Goal: Information Seeking & Learning: Check status

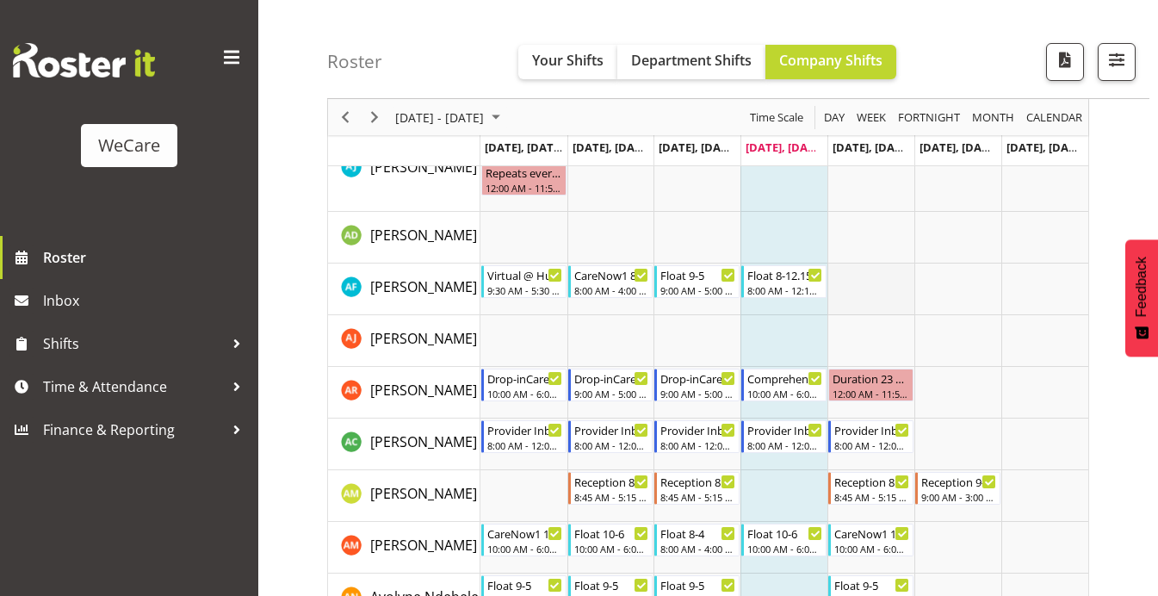
scroll to position [4838, 0]
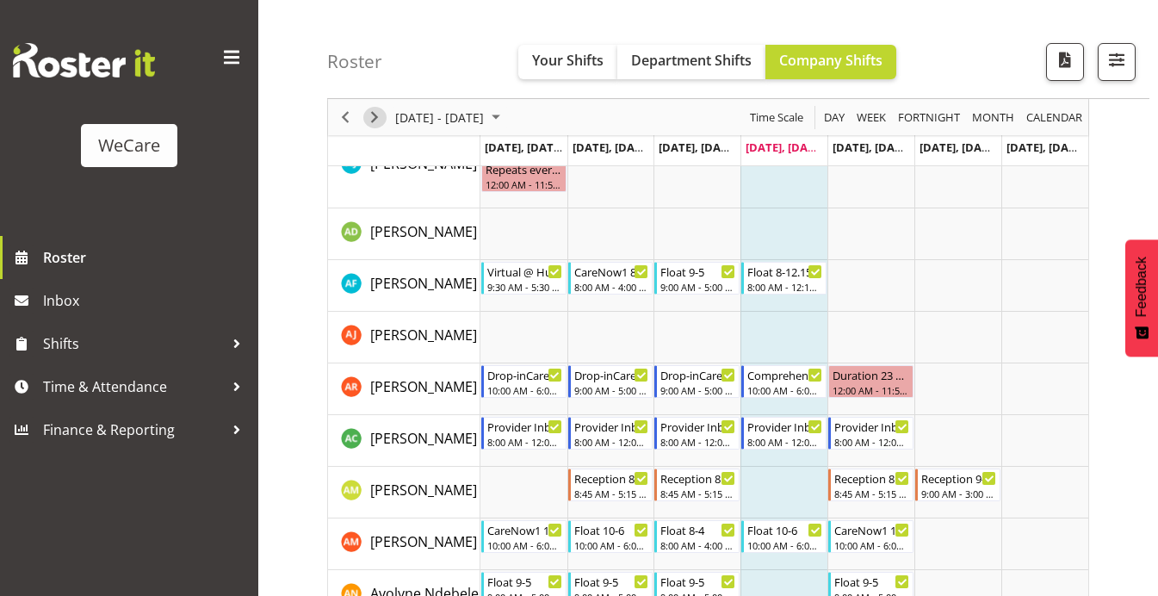
click at [374, 107] on span "Next" at bounding box center [374, 118] width 21 height 22
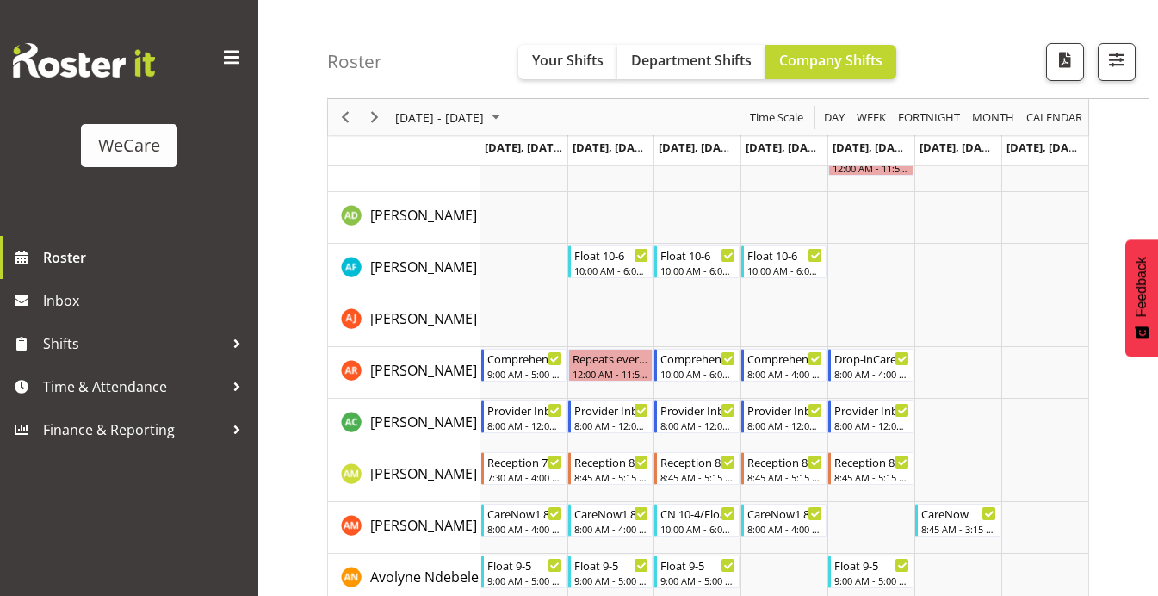
scroll to position [4863, 0]
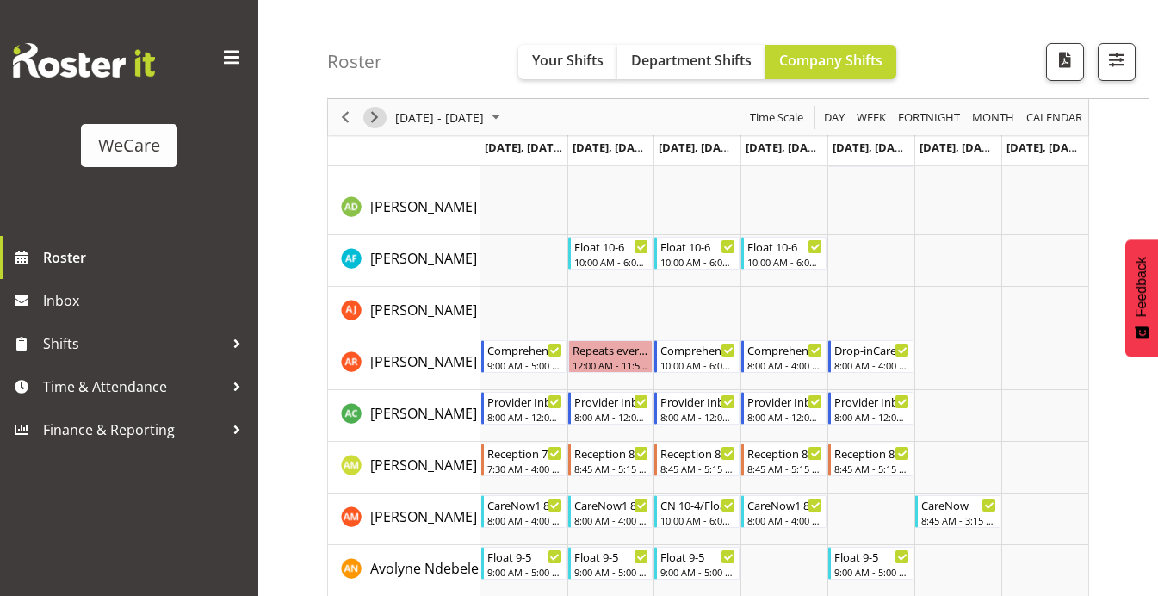
click at [374, 113] on span "Next" at bounding box center [374, 118] width 21 height 22
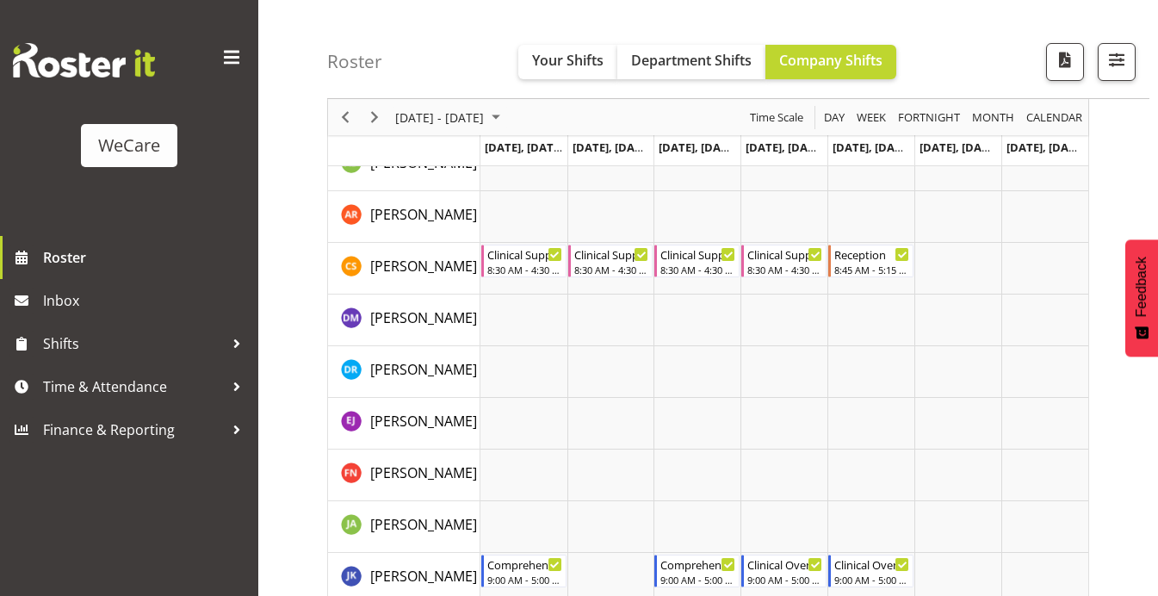
scroll to position [1948, 0]
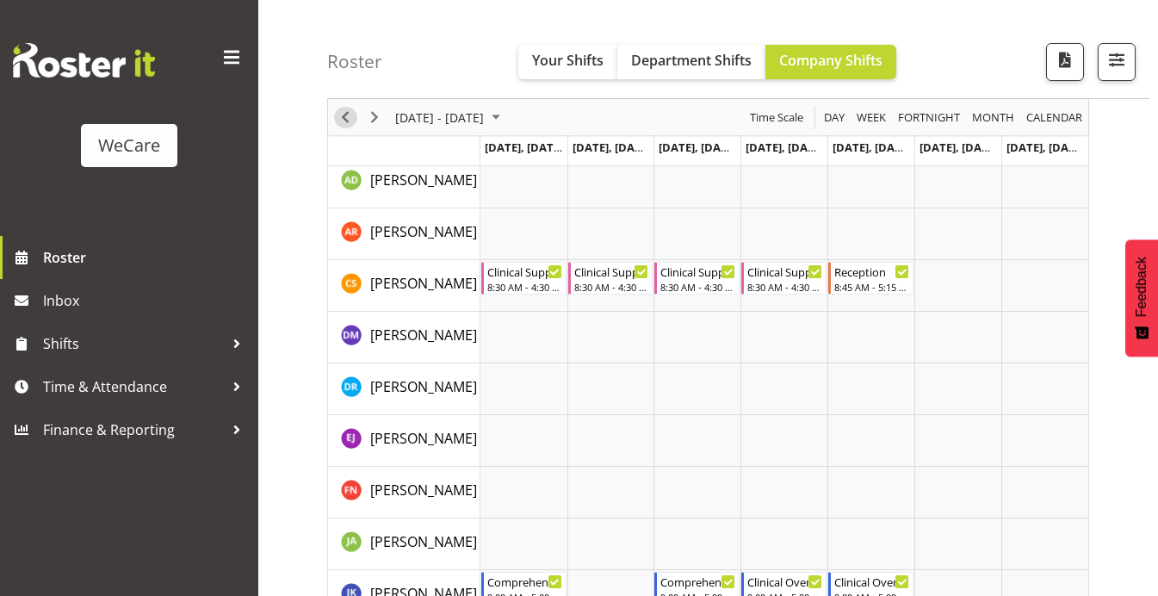
click at [342, 115] on span "Previous" at bounding box center [345, 118] width 21 height 22
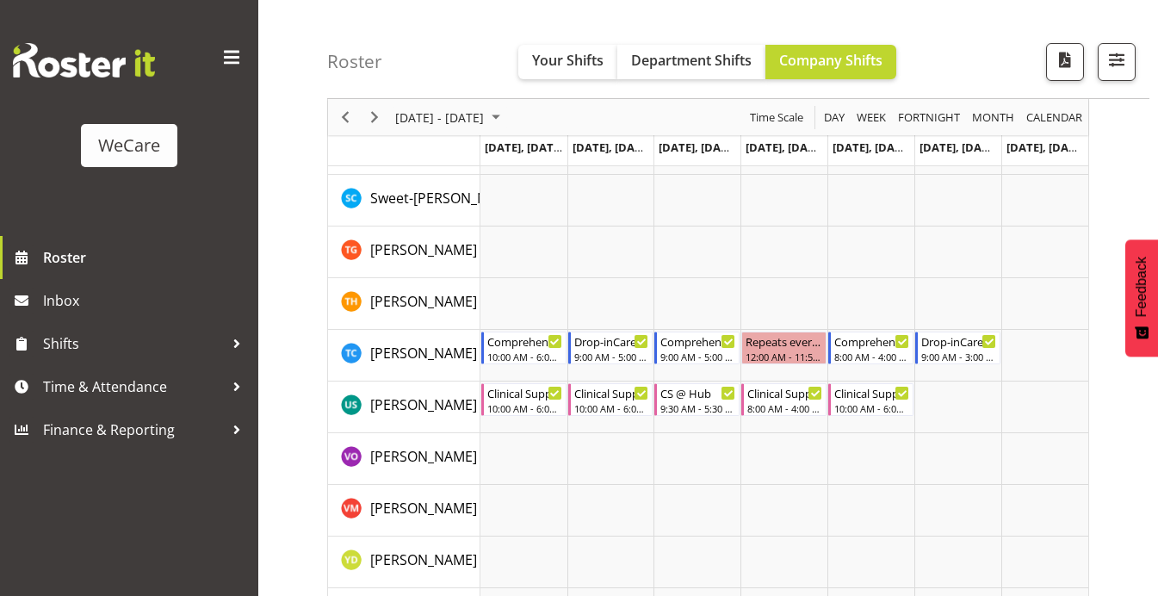
scroll to position [7129, 0]
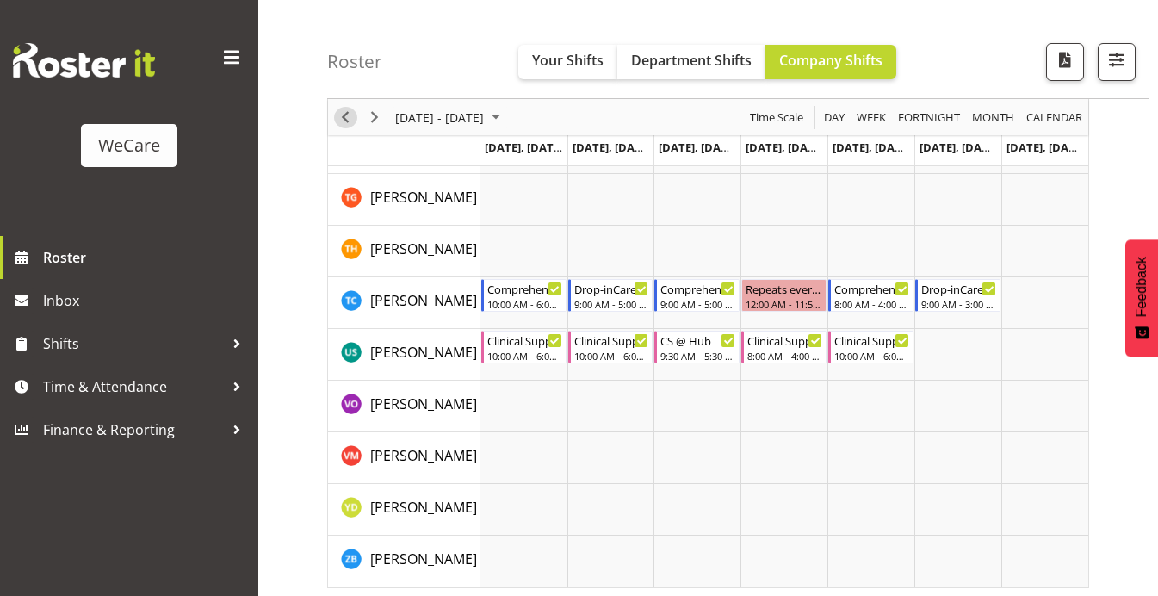
click at [344, 124] on span "Previous" at bounding box center [345, 118] width 21 height 22
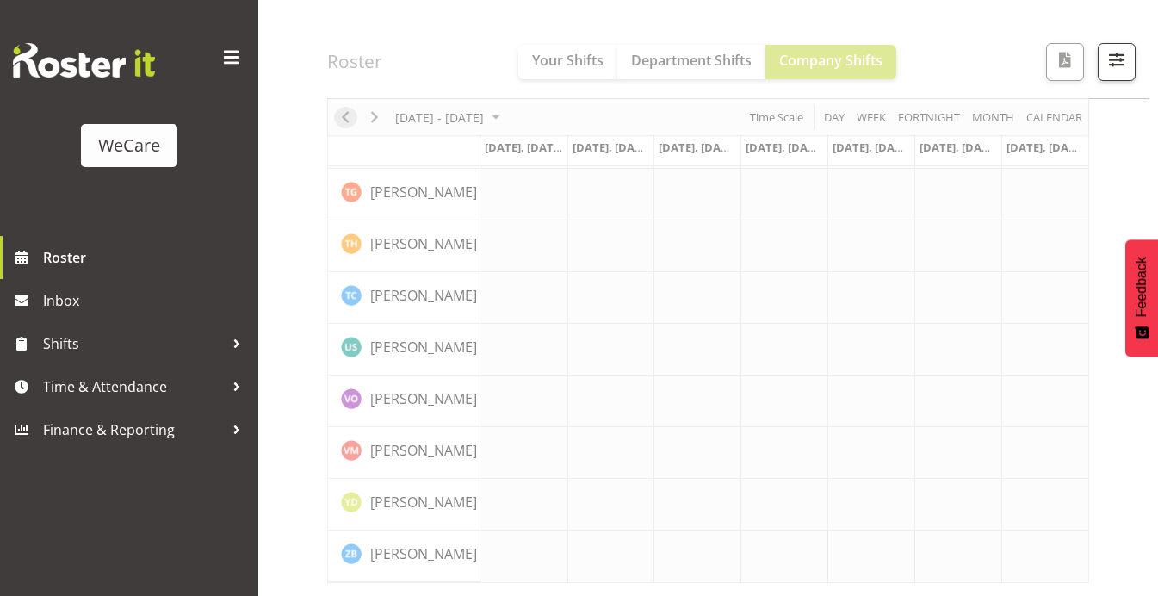
scroll to position [7095, 0]
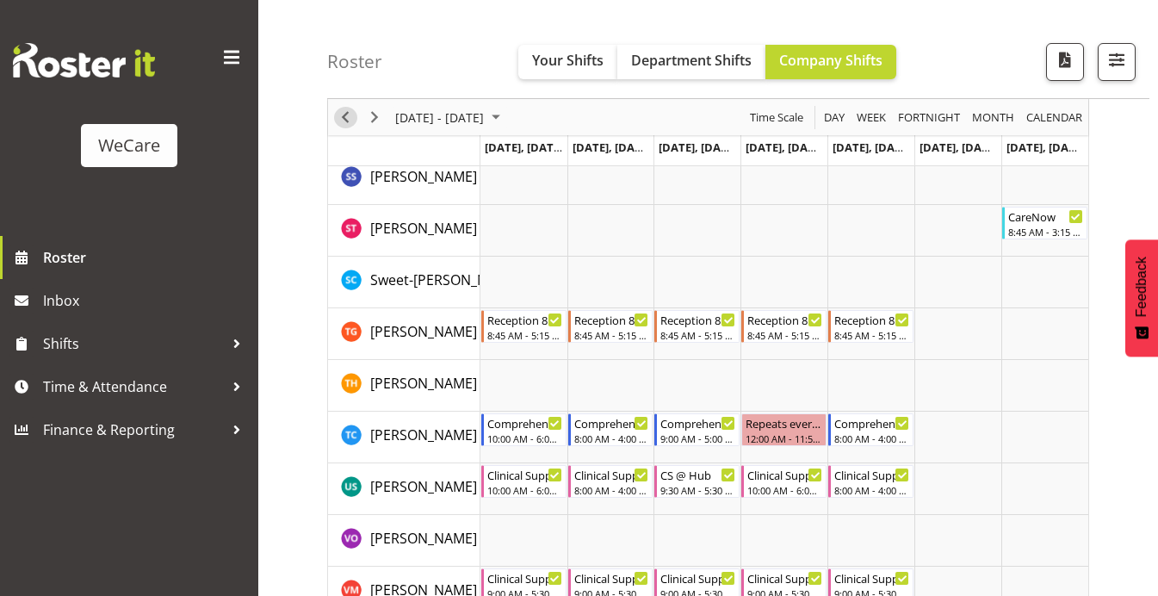
scroll to position [7229, 0]
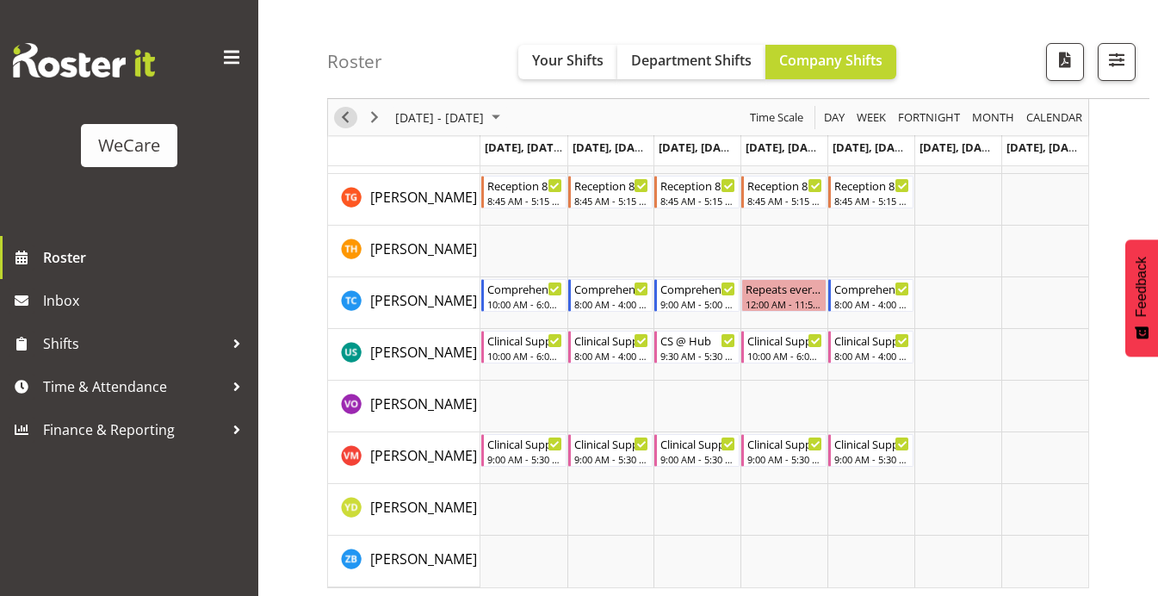
click at [344, 120] on span "Previous" at bounding box center [345, 118] width 21 height 22
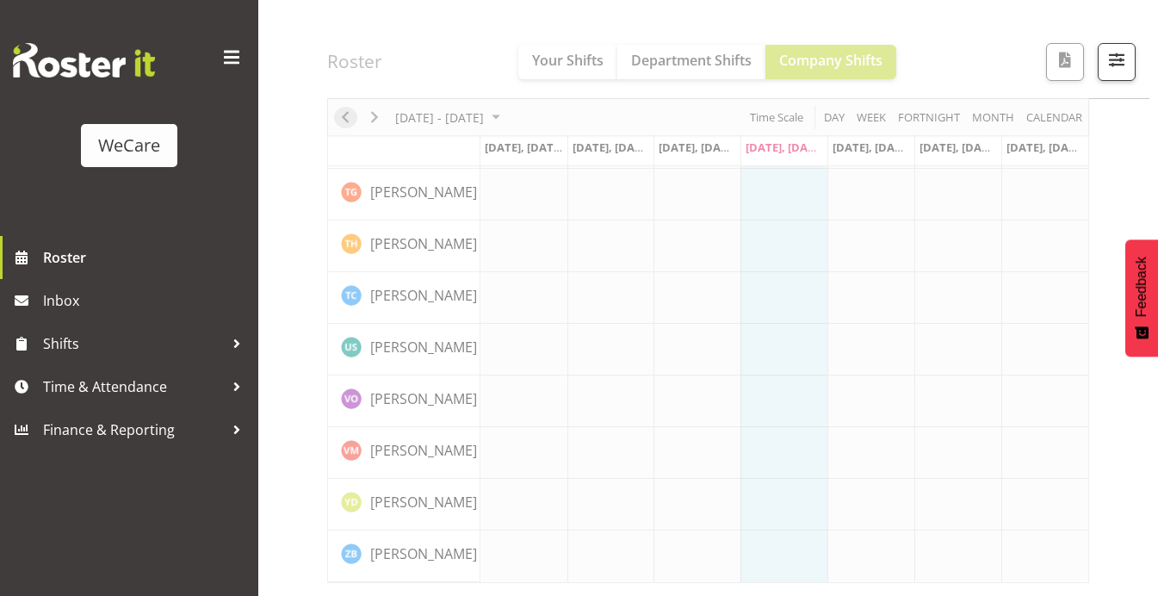
scroll to position [7095, 0]
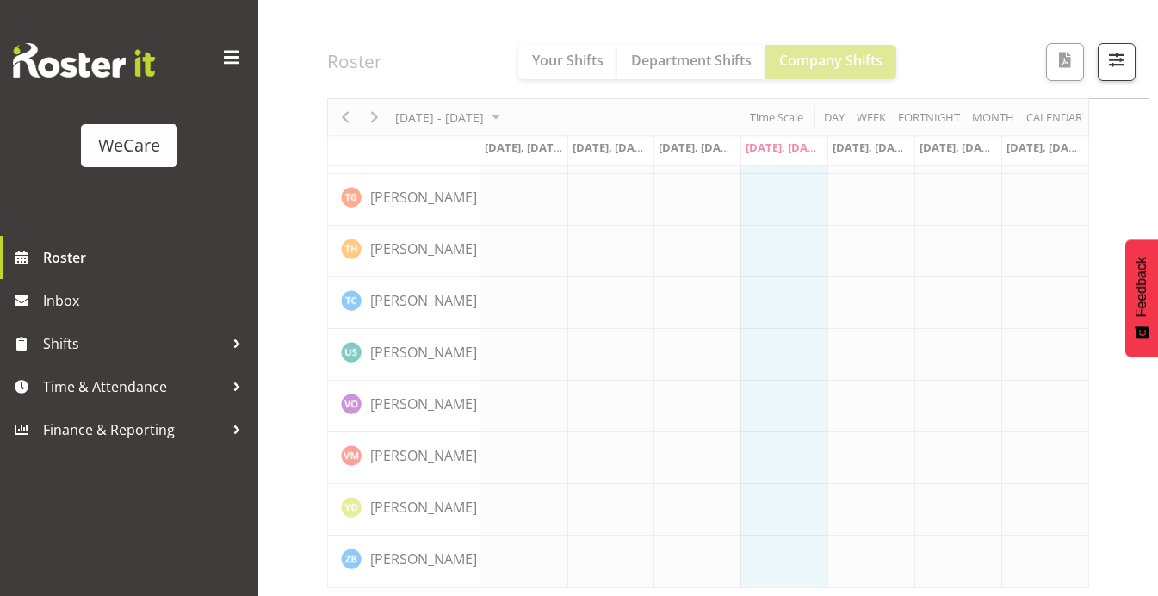
scroll to position [7229, 0]
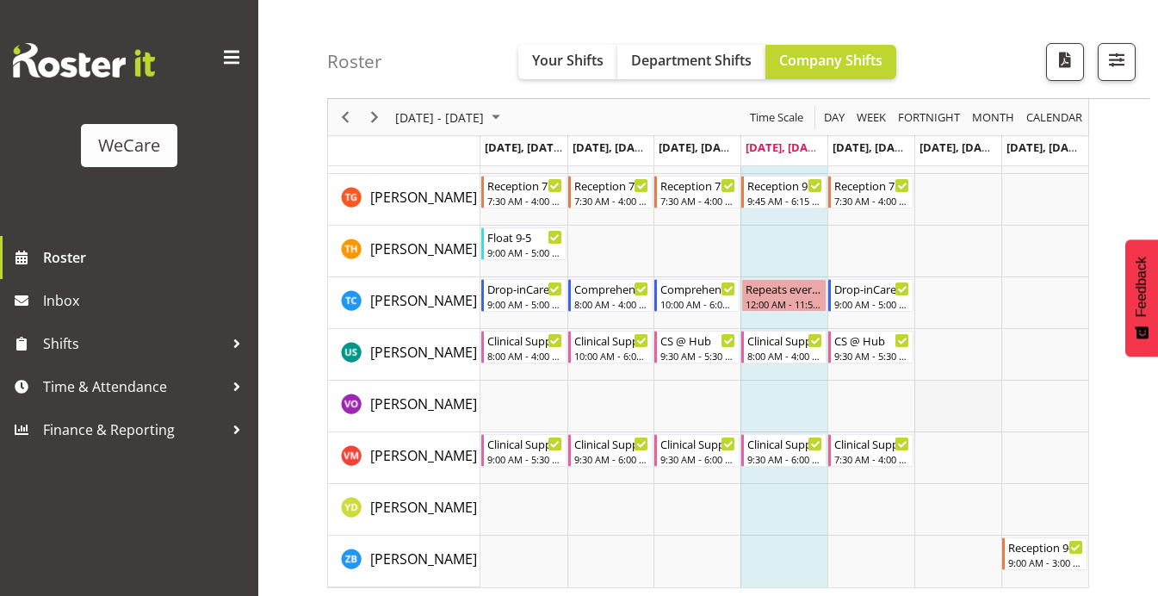
click at [968, 414] on td "Timeline Week of August 25, 2025" at bounding box center [957, 406] width 87 height 52
click at [374, 110] on span "Next" at bounding box center [374, 118] width 21 height 22
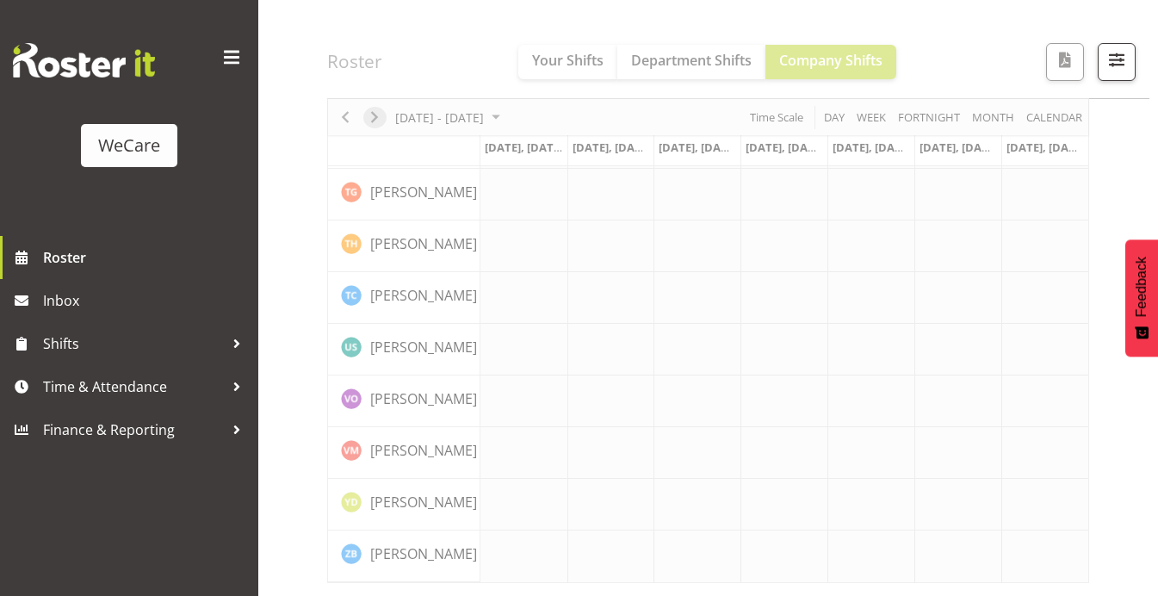
scroll to position [7095, 0]
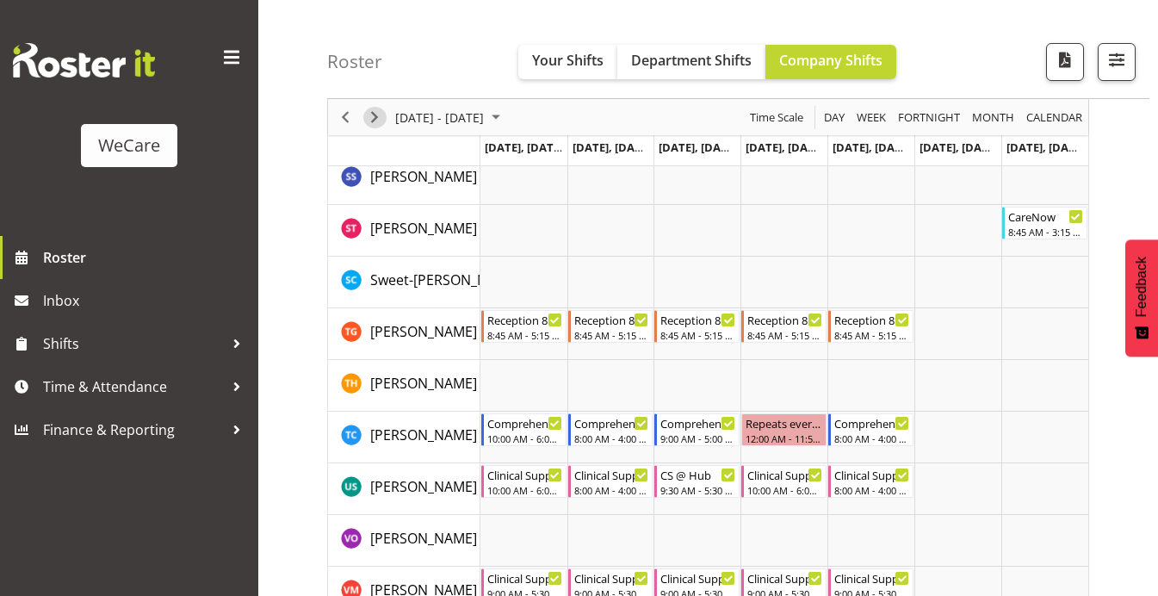
scroll to position [7229, 0]
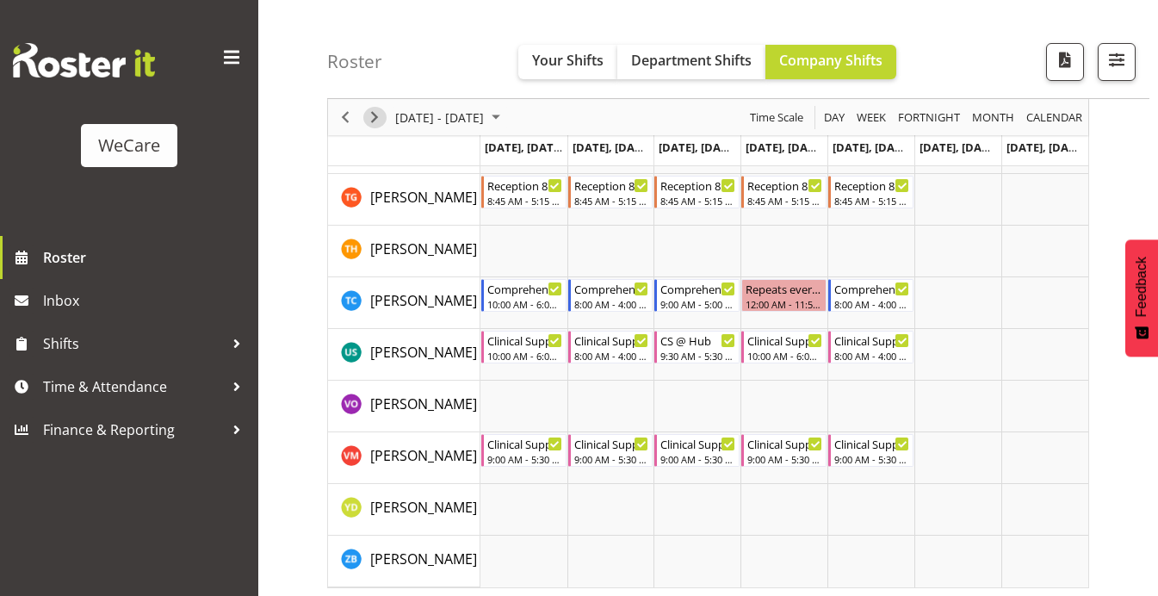
click at [369, 115] on span "Next" at bounding box center [374, 118] width 21 height 22
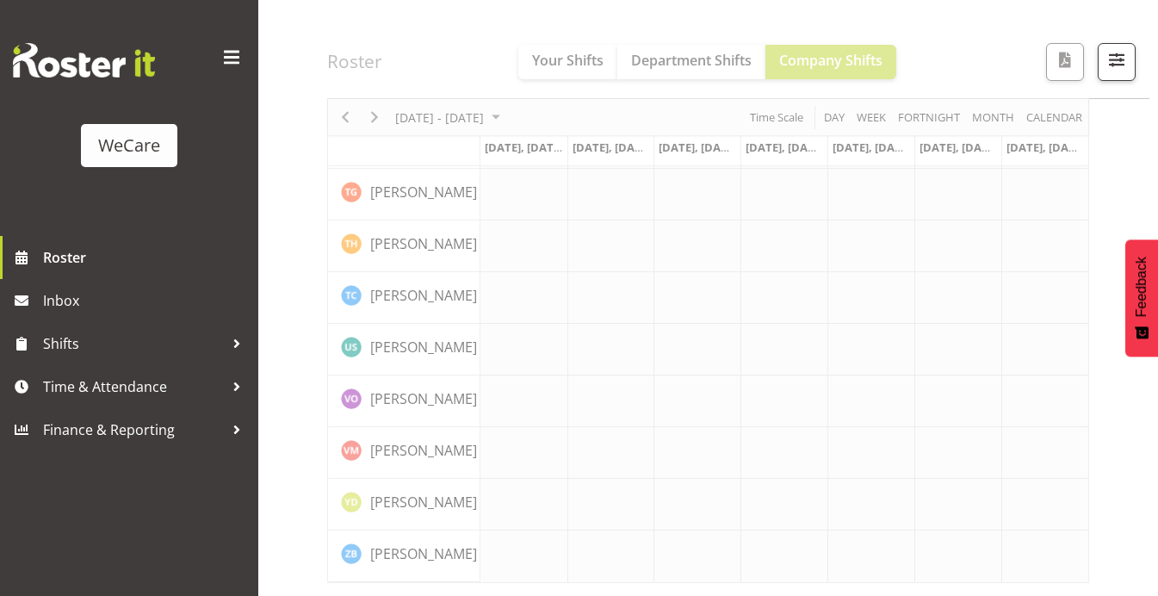
scroll to position [7095, 0]
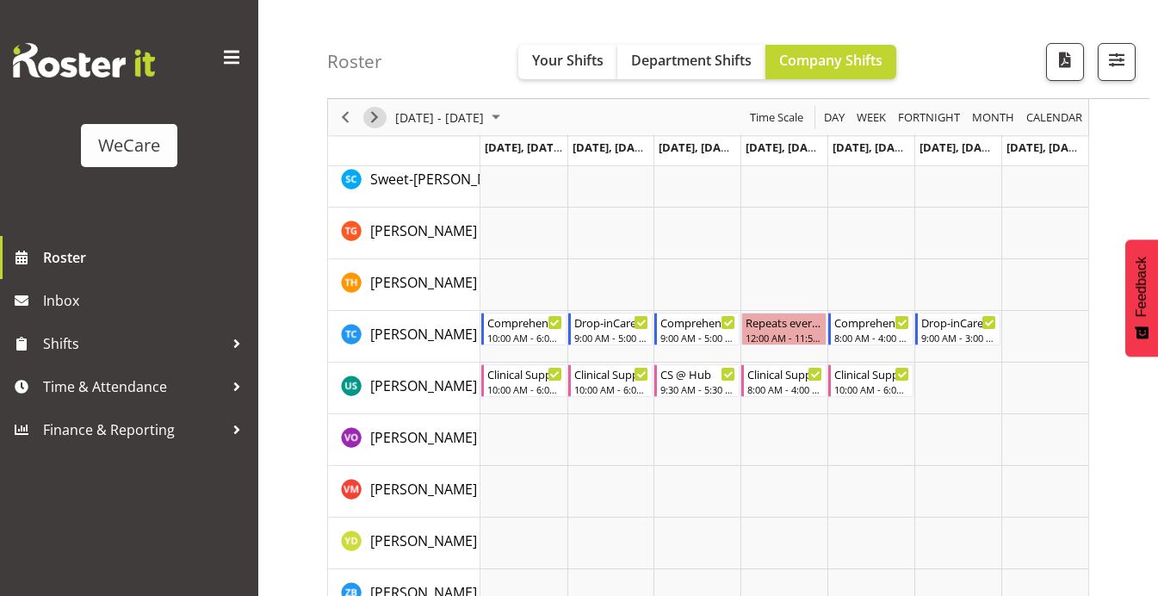
click at [369, 115] on span "Next" at bounding box center [374, 118] width 21 height 22
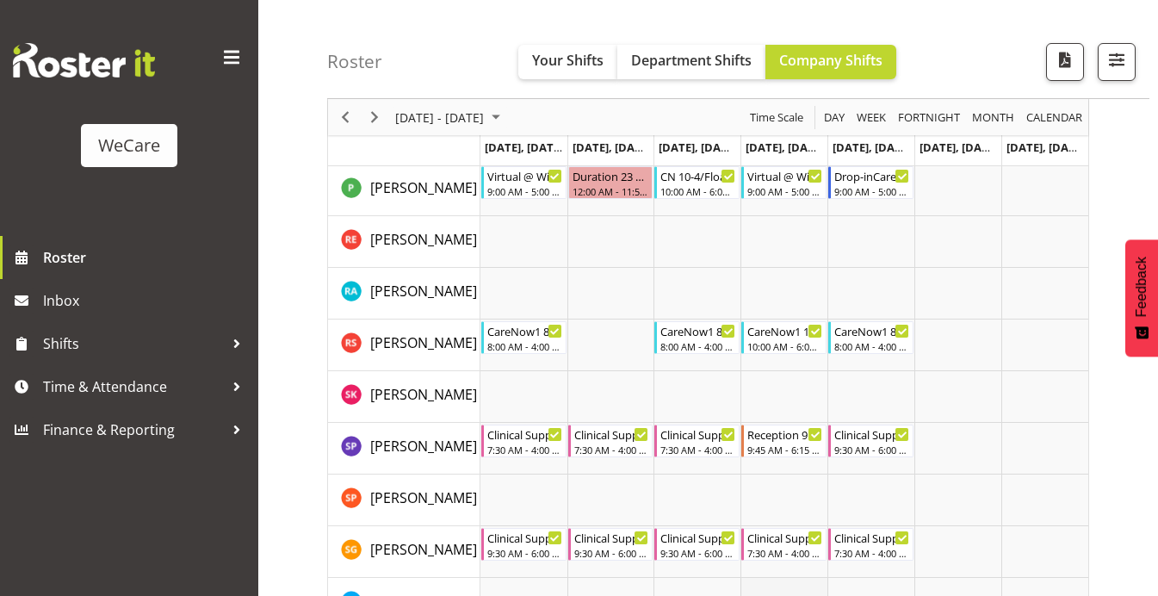
scroll to position [6519, 0]
click at [349, 109] on span "Previous" at bounding box center [345, 118] width 21 height 22
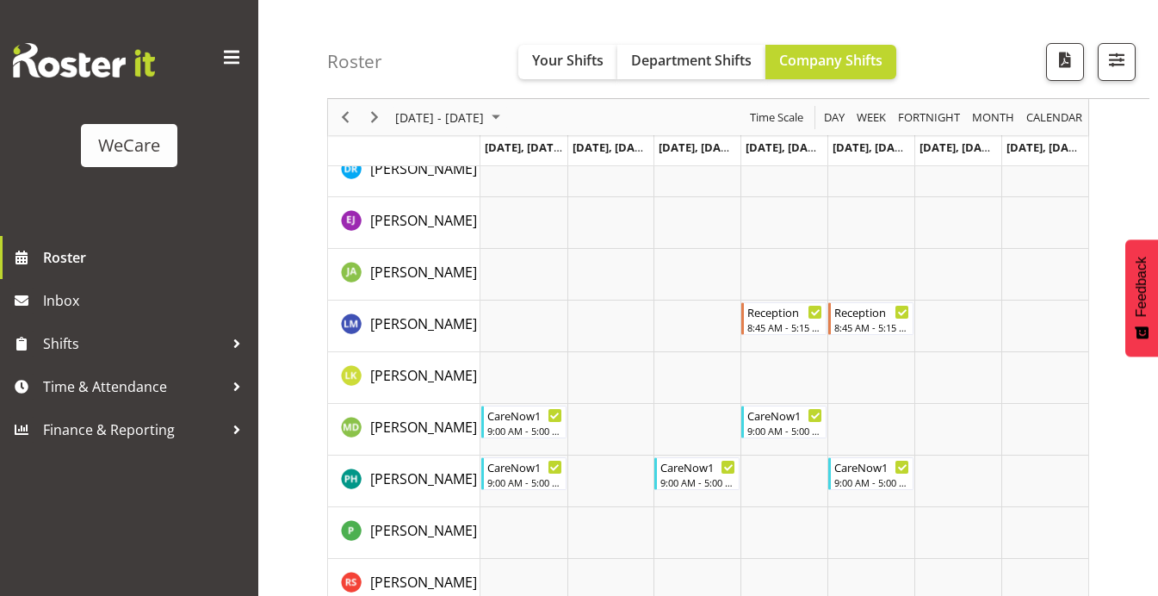
scroll to position [4011, 0]
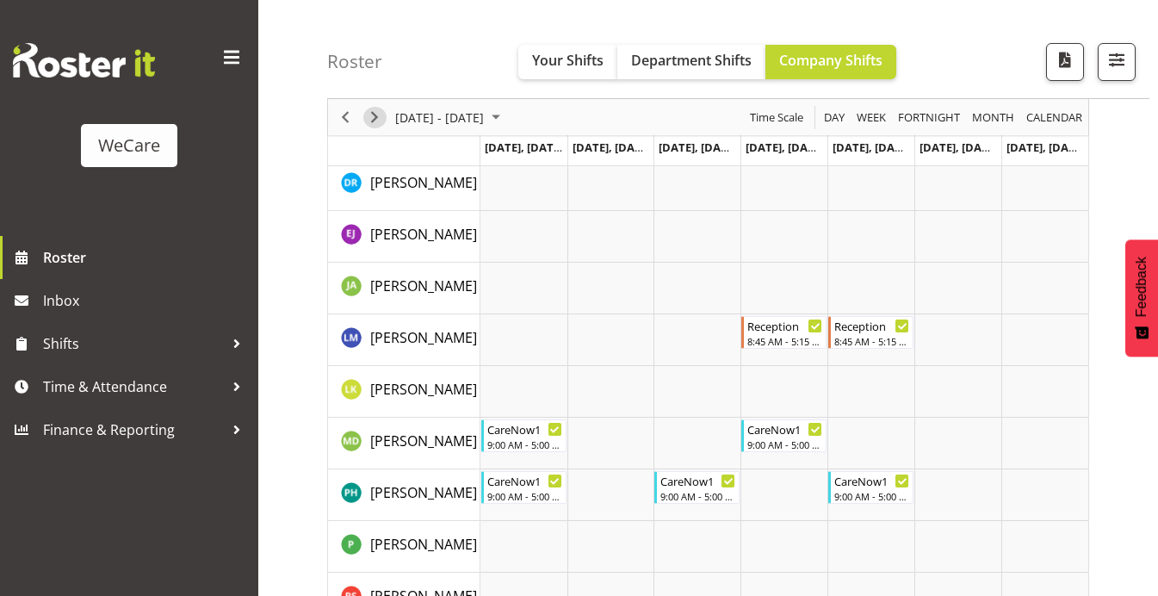
click at [378, 114] on span "Next" at bounding box center [374, 118] width 21 height 22
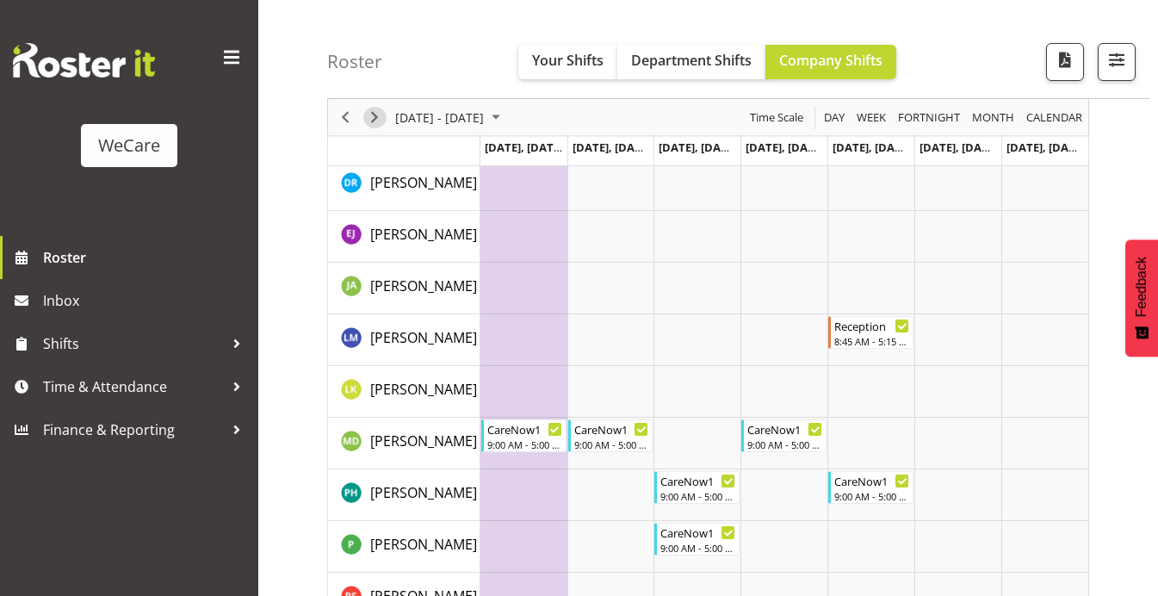
click at [378, 119] on span "Next" at bounding box center [374, 118] width 21 height 22
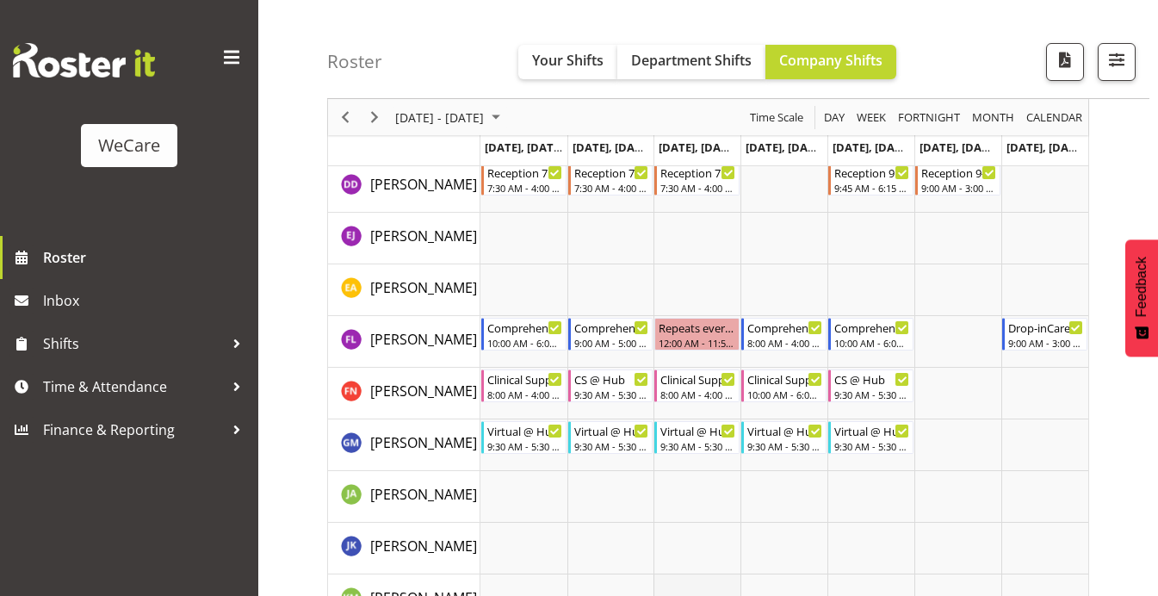
scroll to position [5610, 0]
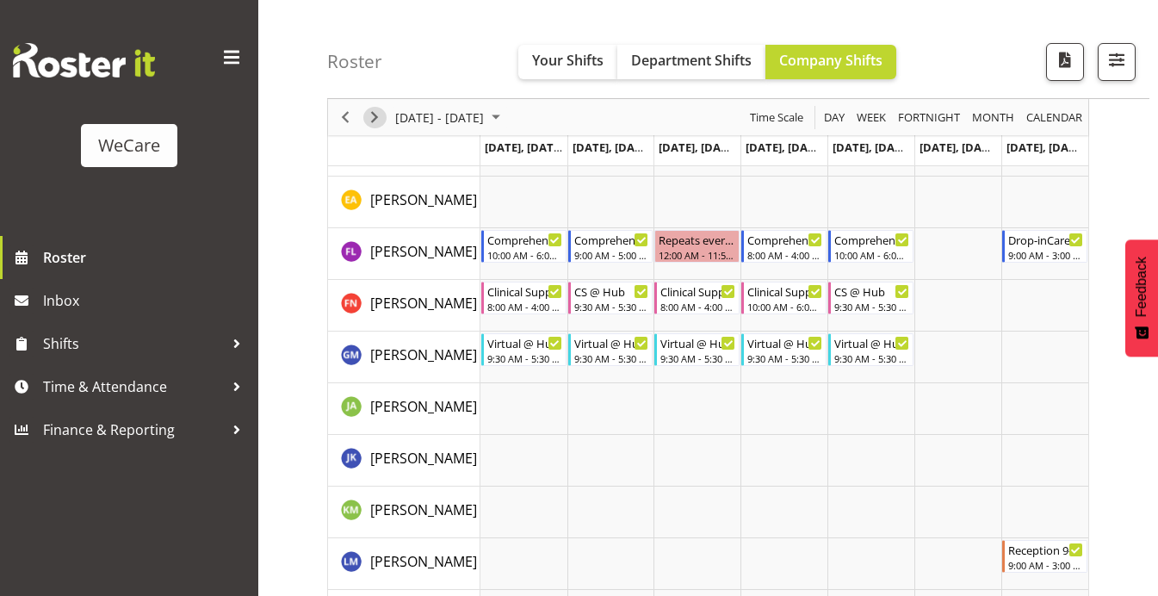
click at [375, 121] on span "Next" at bounding box center [374, 118] width 21 height 22
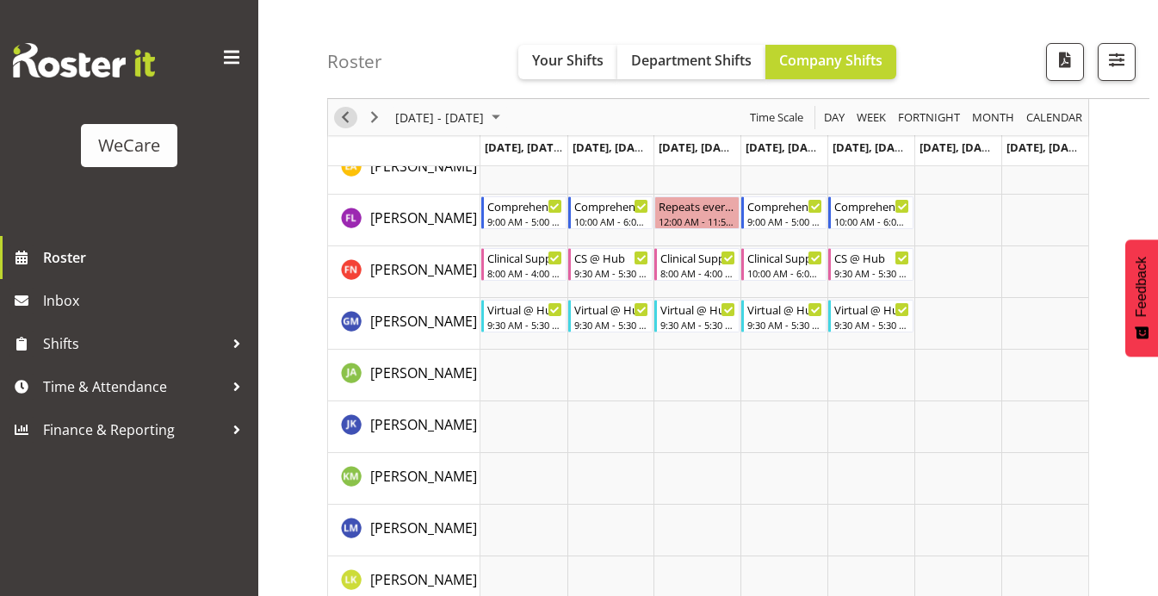
click at [342, 114] on span "Previous" at bounding box center [345, 118] width 21 height 22
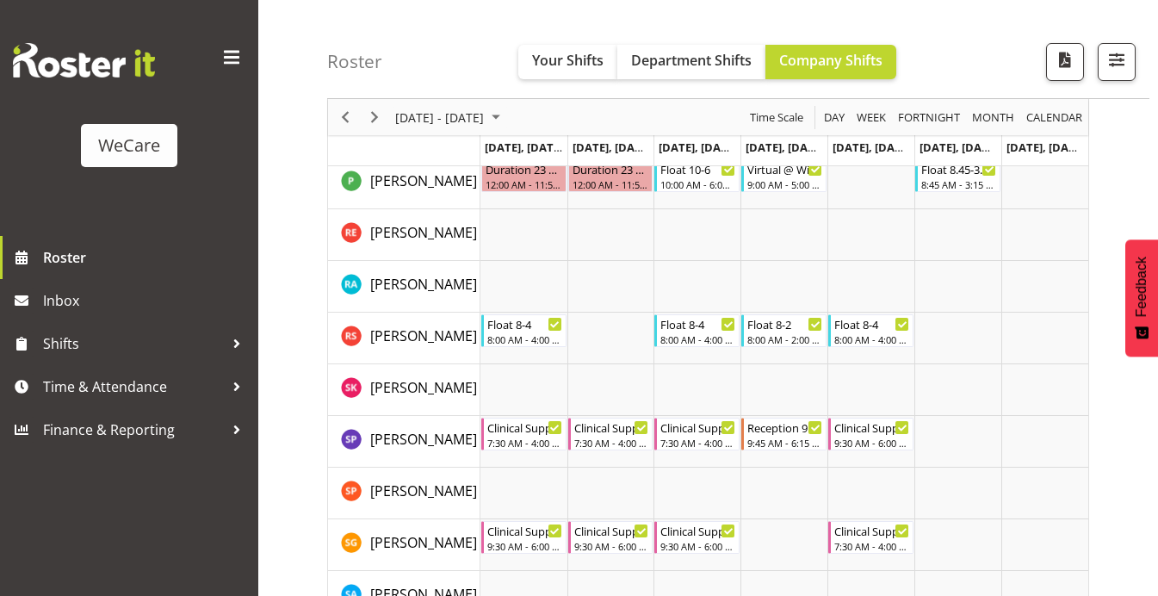
scroll to position [6560, 0]
